Goal: Navigation & Orientation: Find specific page/section

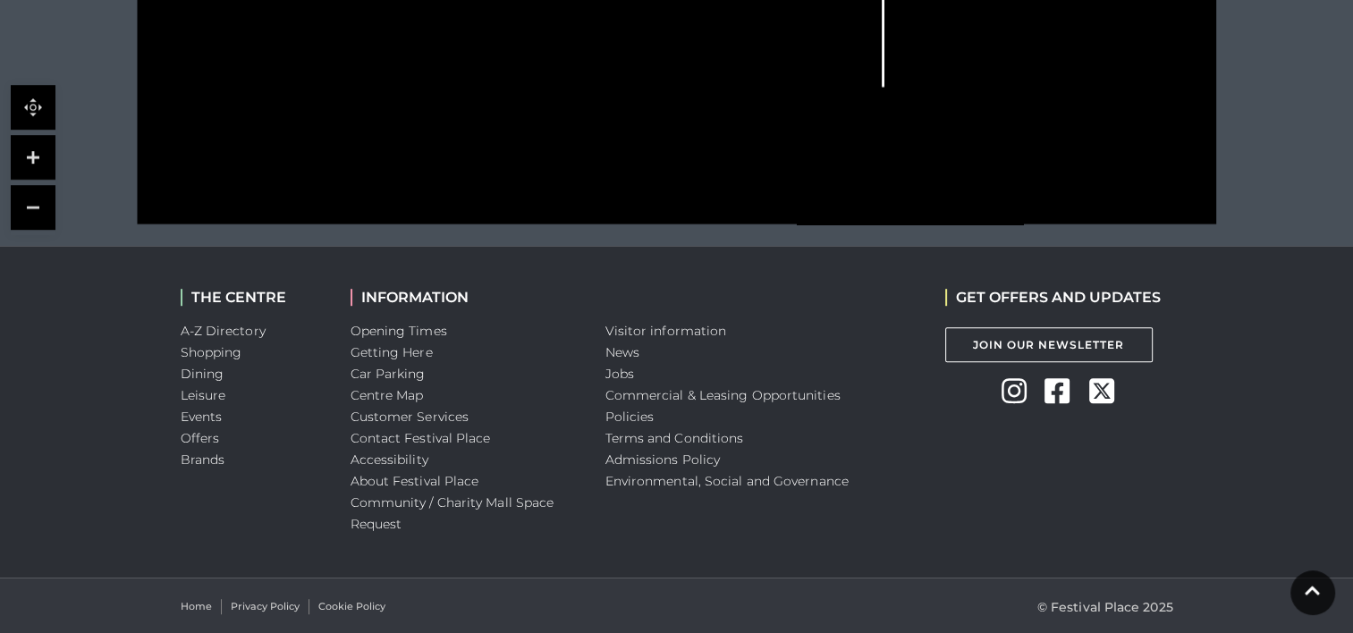
scroll to position [1009, 0]
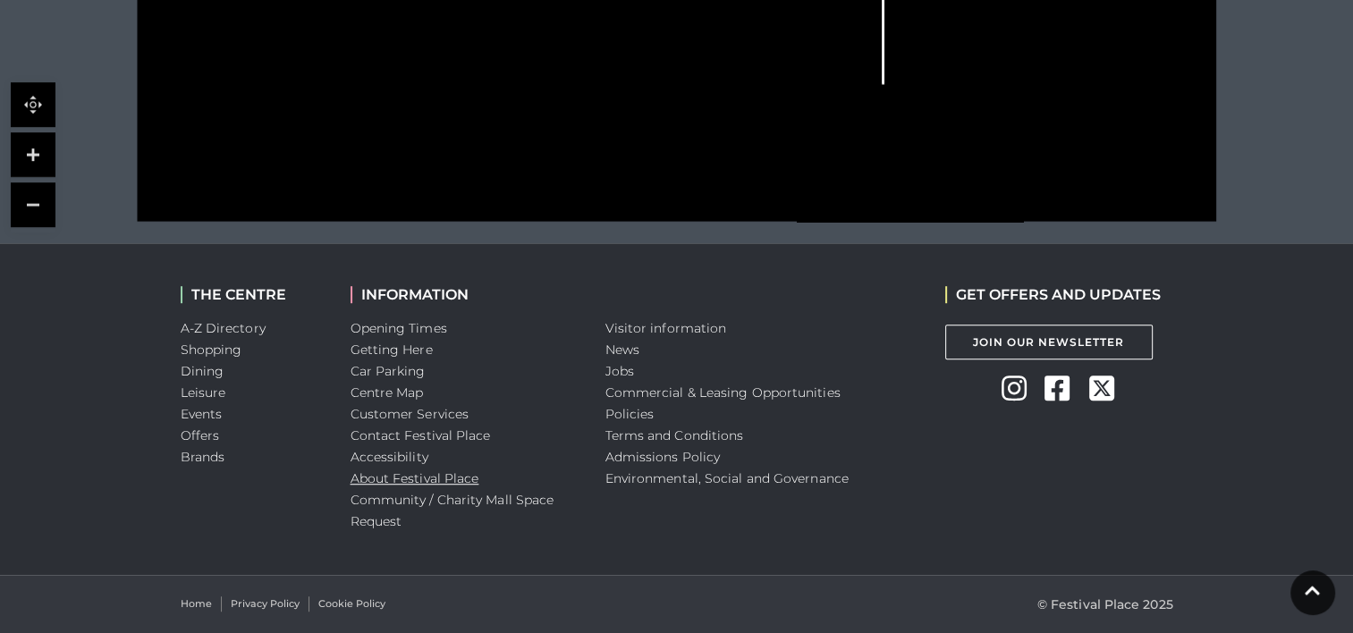
click at [451, 478] on link "About Festival Place" at bounding box center [415, 478] width 129 height 16
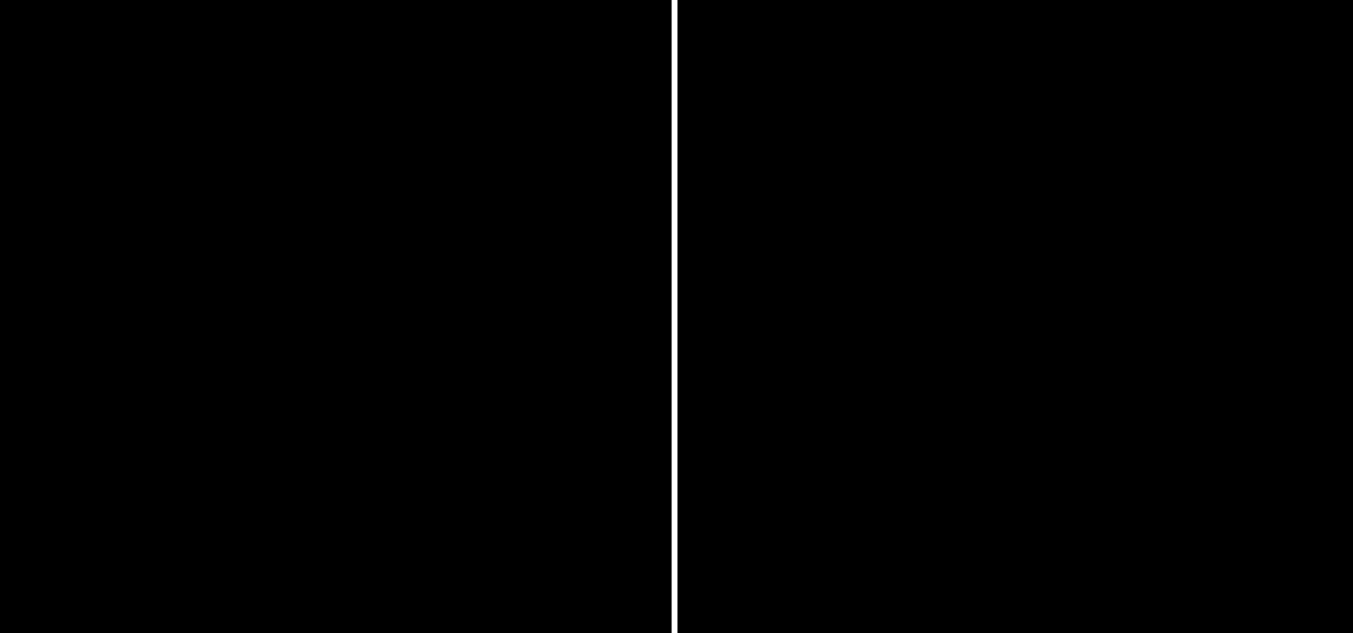
scroll to position [562, 0]
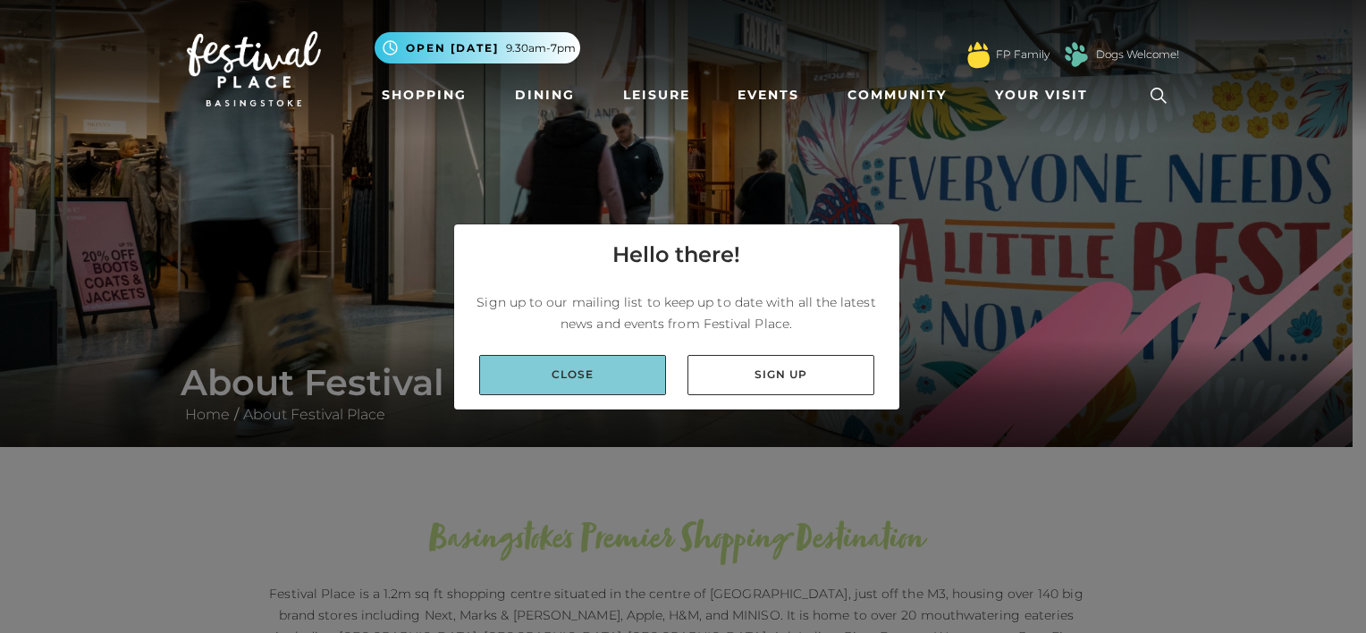
click at [579, 379] on link "Close" at bounding box center [572, 375] width 187 height 40
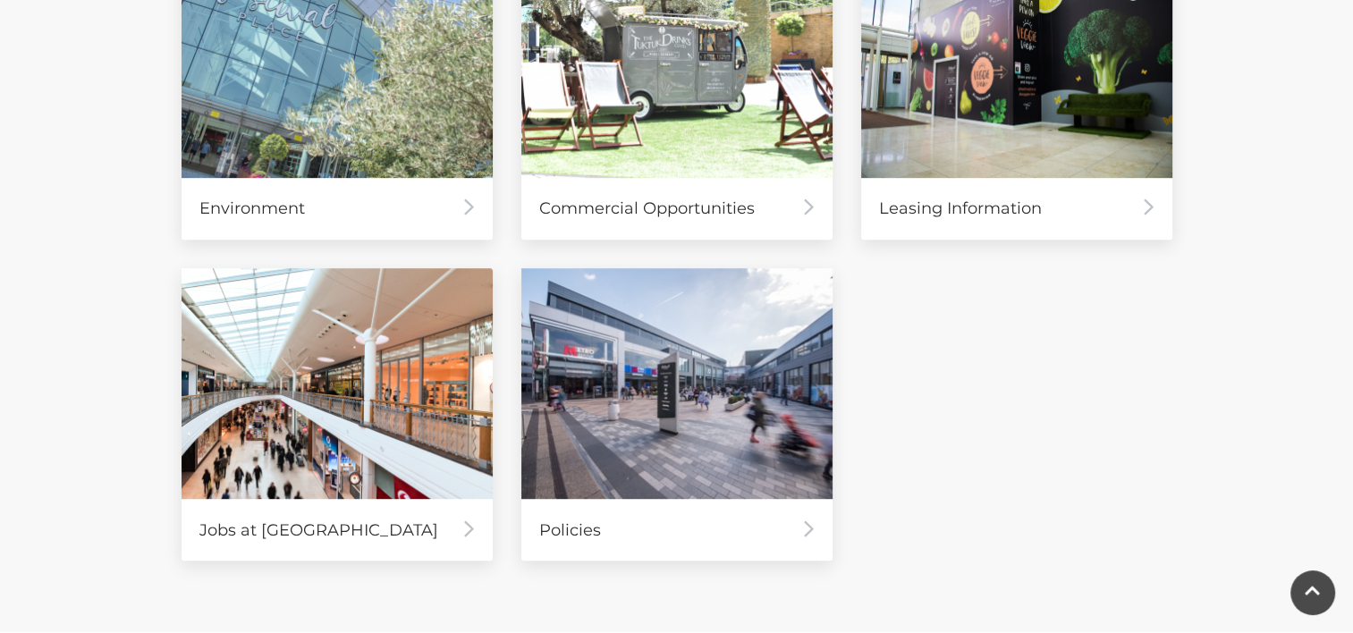
scroll to position [894, 0]
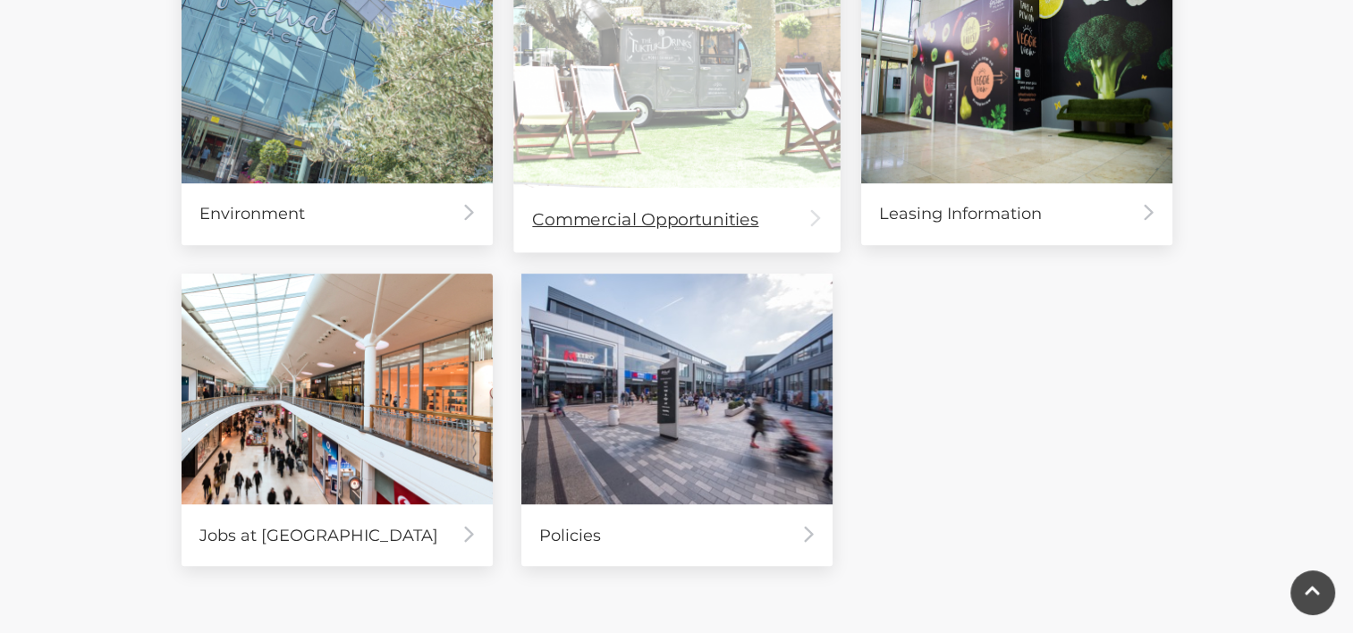
click at [745, 211] on div "Commercial Opportunities" at bounding box center [676, 219] width 326 height 64
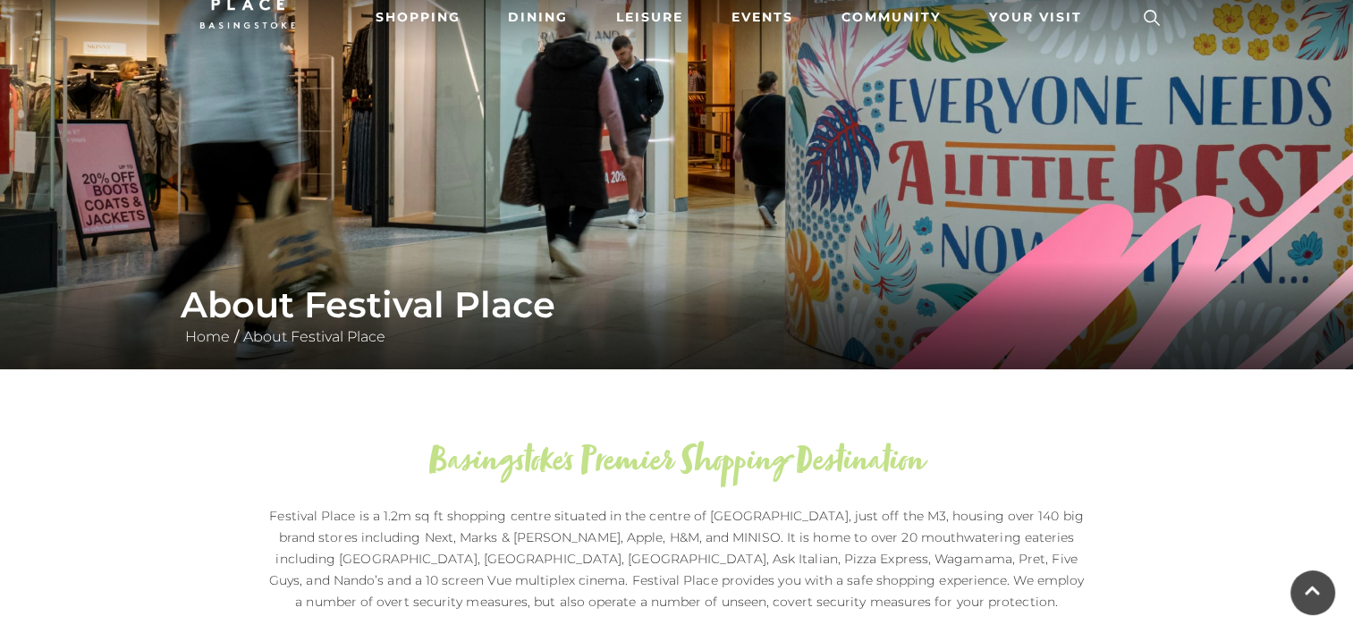
scroll to position [0, 0]
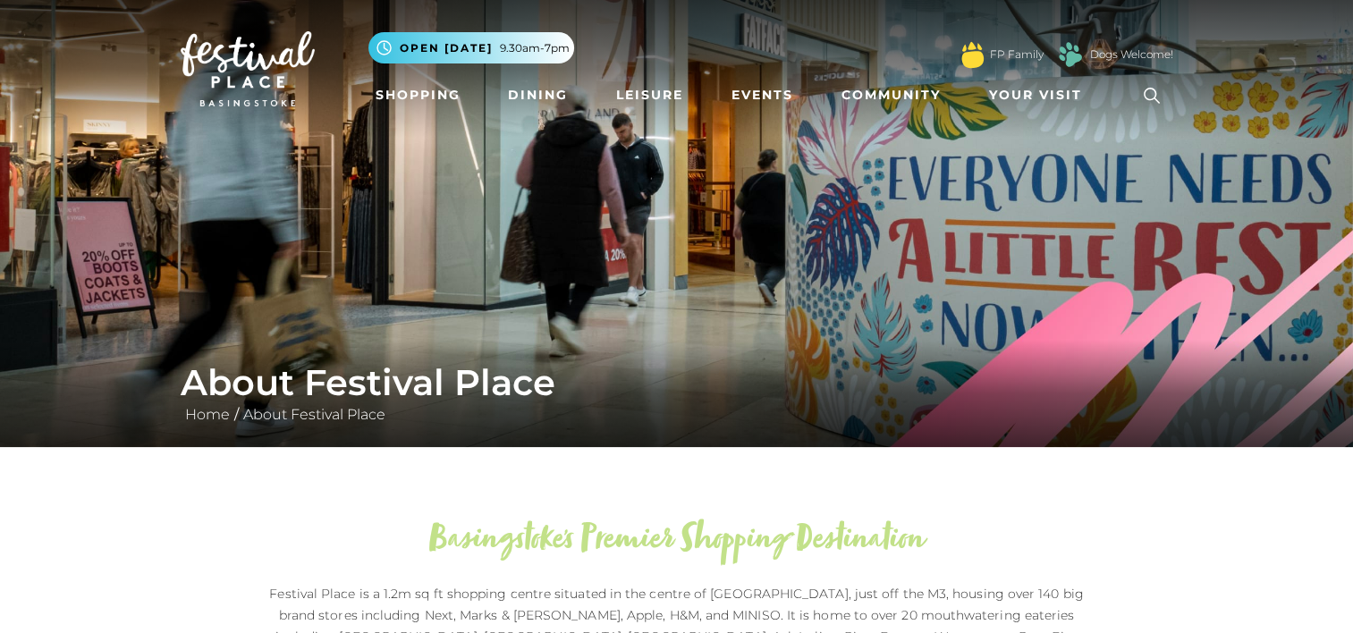
click at [251, 63] on img at bounding box center [248, 68] width 134 height 75
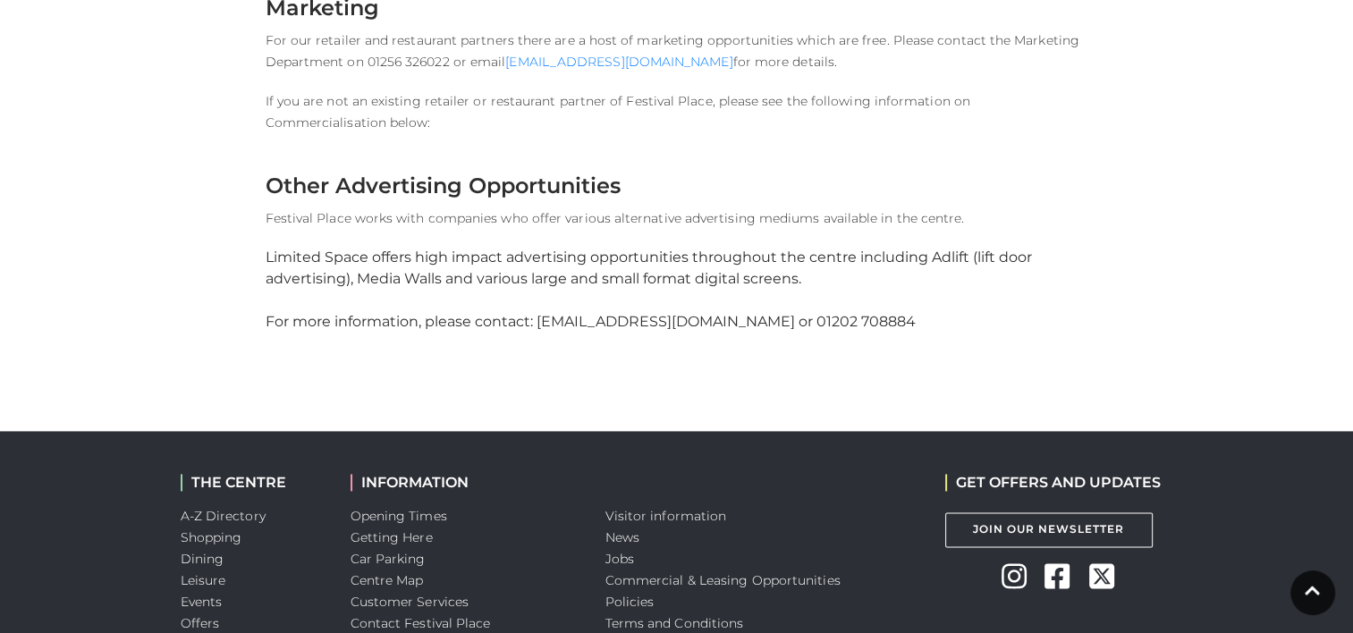
scroll to position [2415, 0]
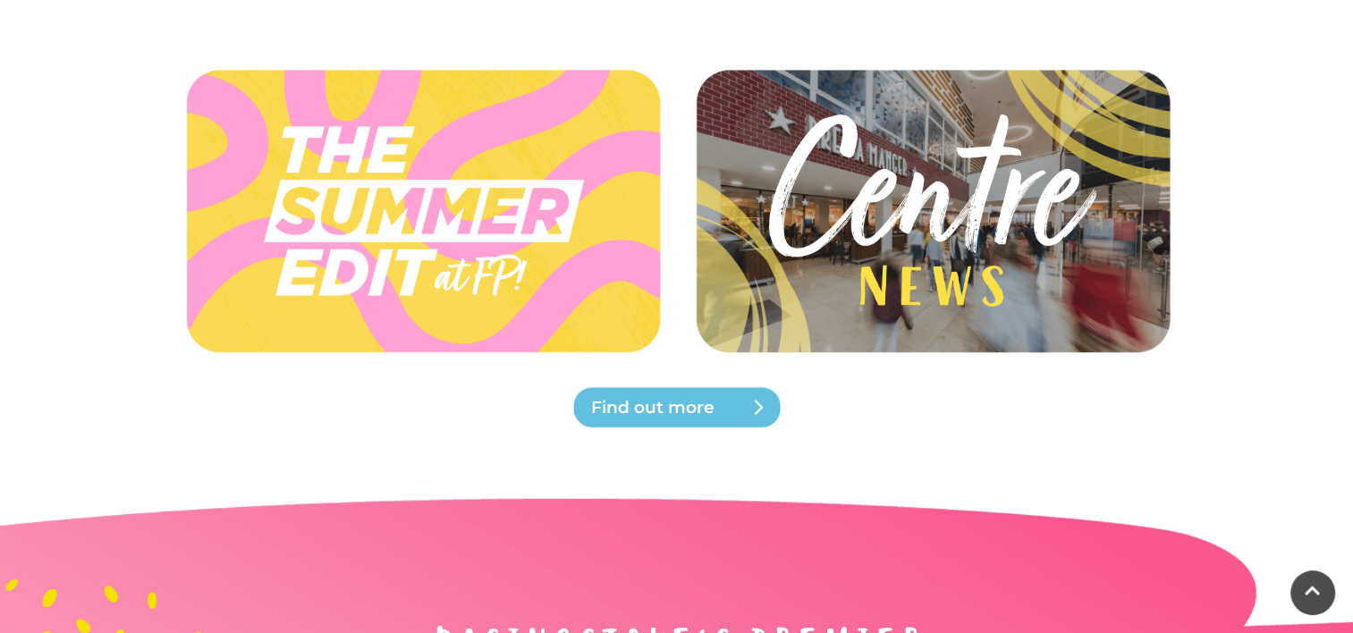
scroll to position [3935, 0]
